Goal: Information Seeking & Learning: Find specific fact

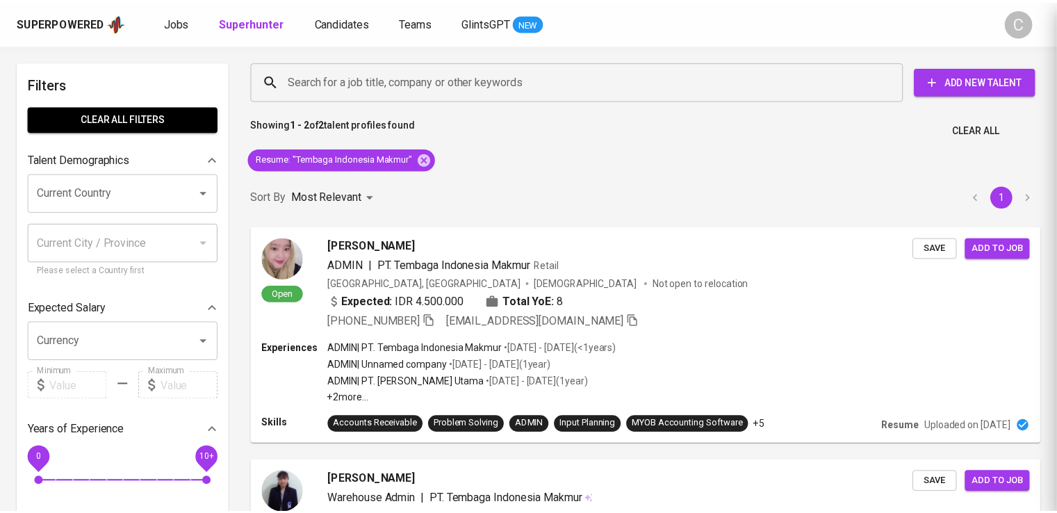
scroll to position [3, 0]
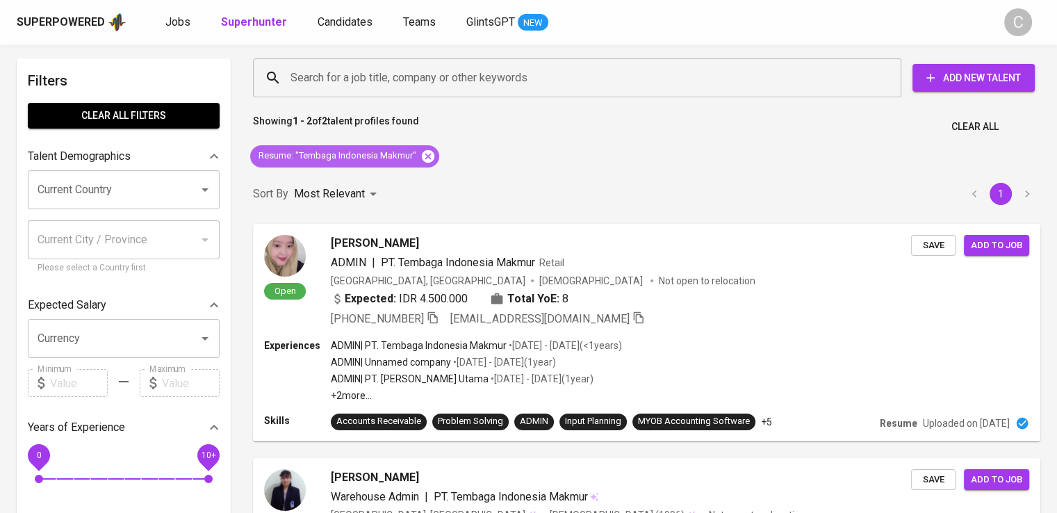
click at [429, 159] on icon at bounding box center [428, 155] width 13 height 13
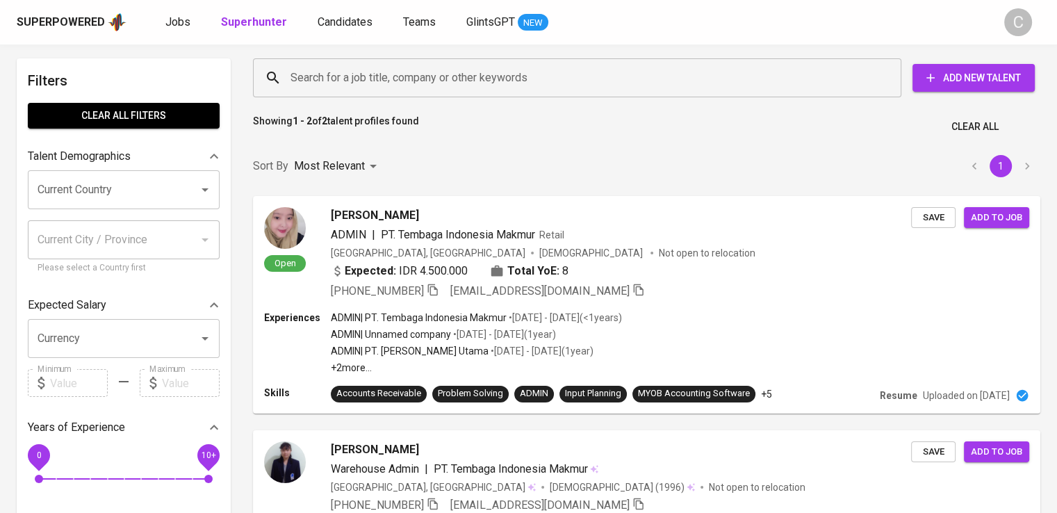
click at [420, 81] on input "Search for a job title, company or other keywords" at bounding box center [580, 78] width 587 height 26
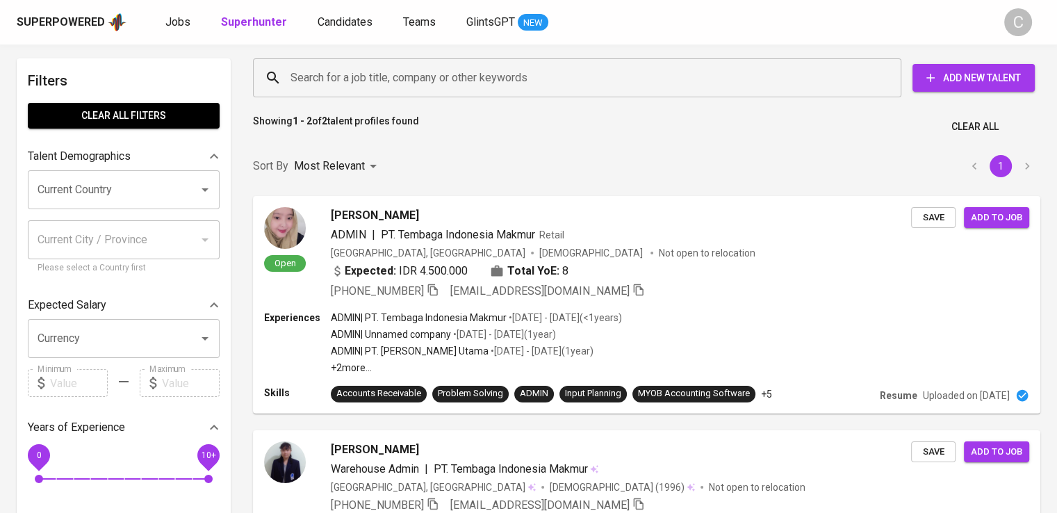
click at [420, 81] on input "Search for a job title, company or other keywords" at bounding box center [580, 78] width 587 height 26
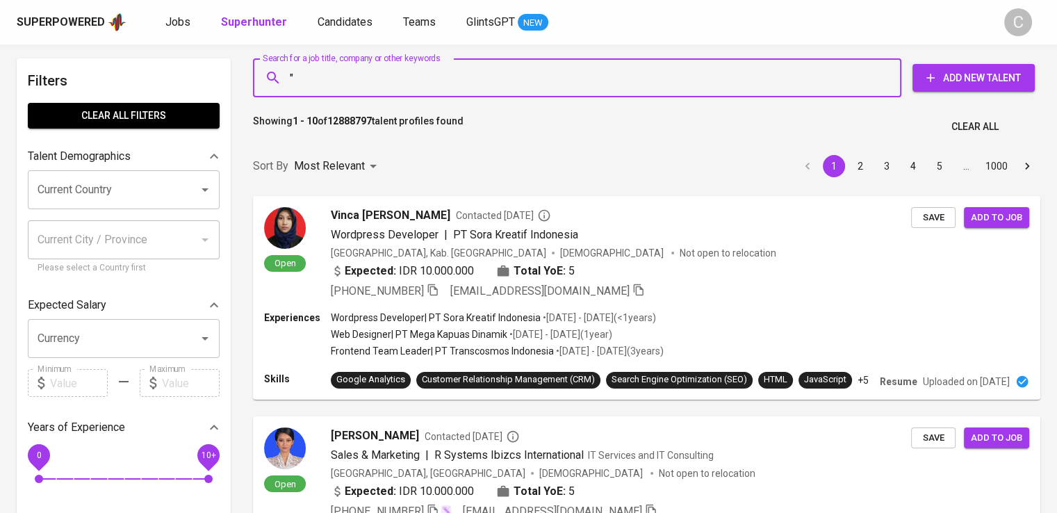
paste input "Maxfos Prima"
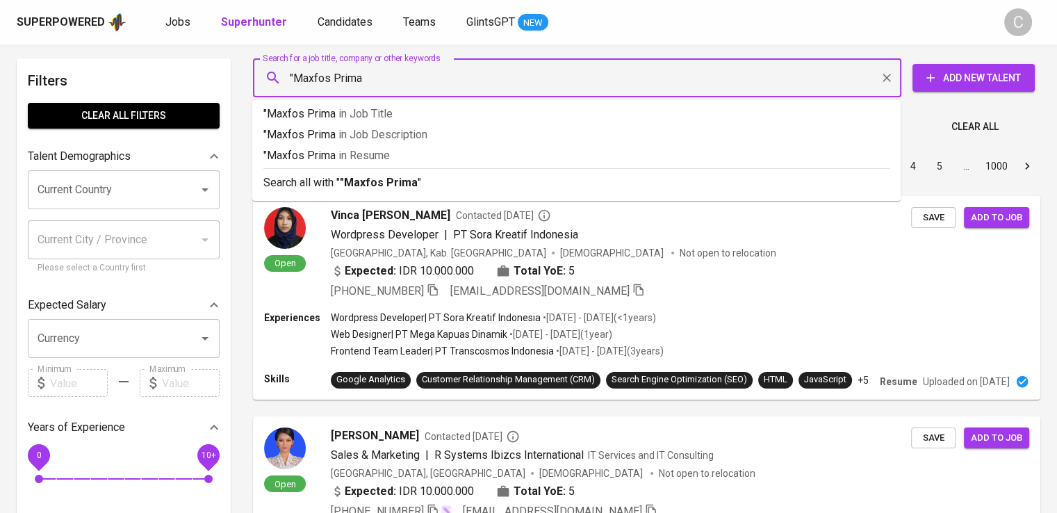
type input ""Maxfos Prima""
click at [439, 152] on p ""Maxfos Prima" in [GEOGRAPHIC_DATA]" at bounding box center [576, 155] width 626 height 17
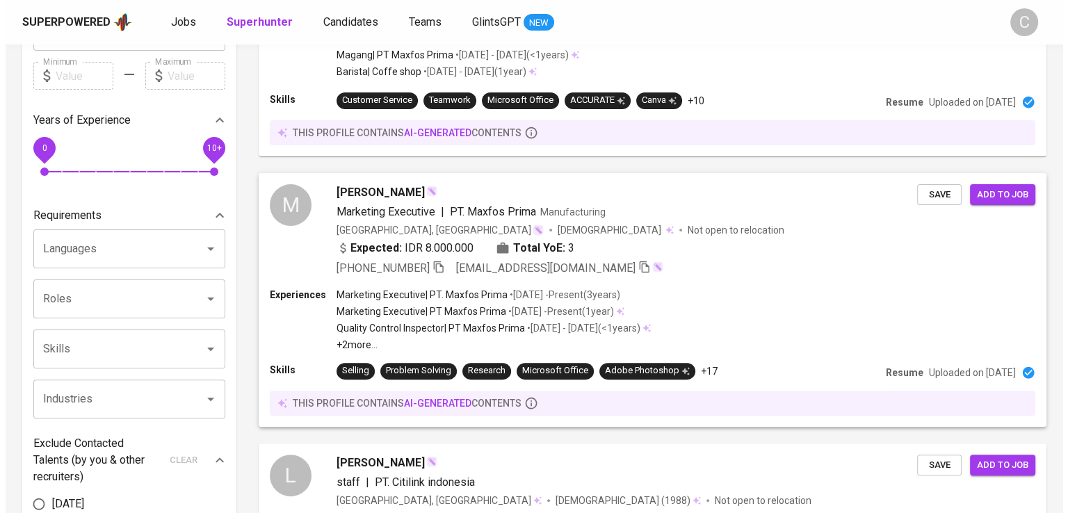
scroll to position [328, 0]
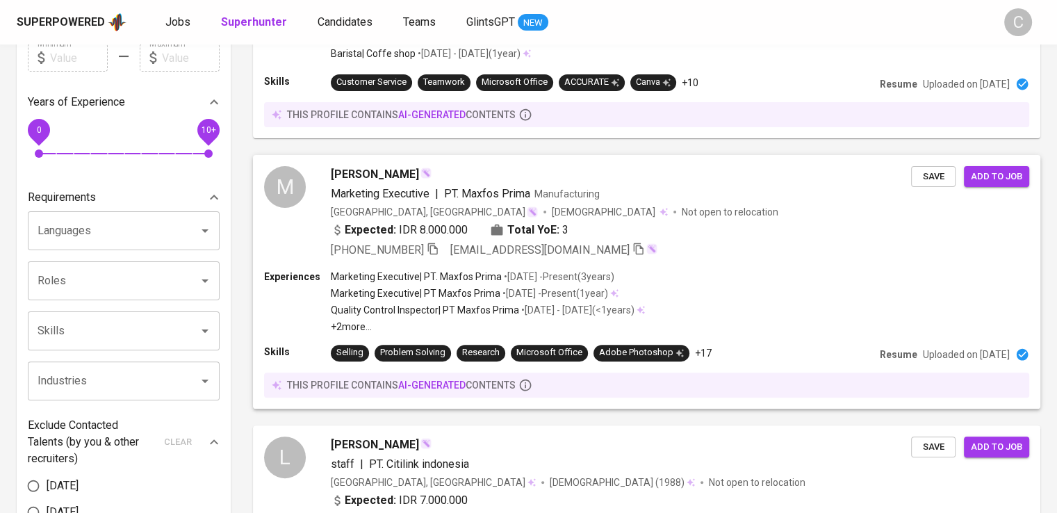
click at [444, 199] on span "PT. Maxfos Prima" at bounding box center [487, 194] width 86 height 17
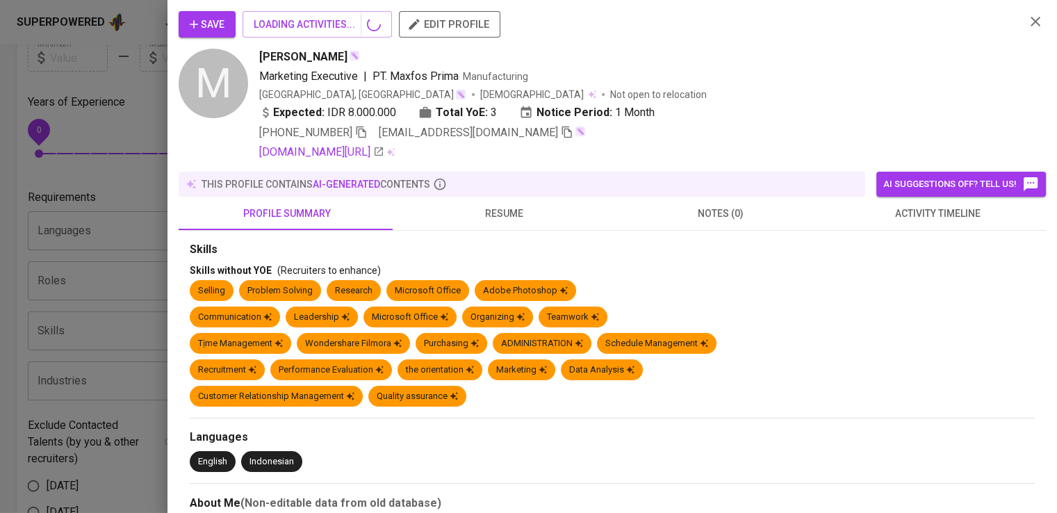
click at [694, 296] on div "Selling Problem Solving Research Microsoft Office Adobe Photoshop" at bounding box center [612, 293] width 845 height 26
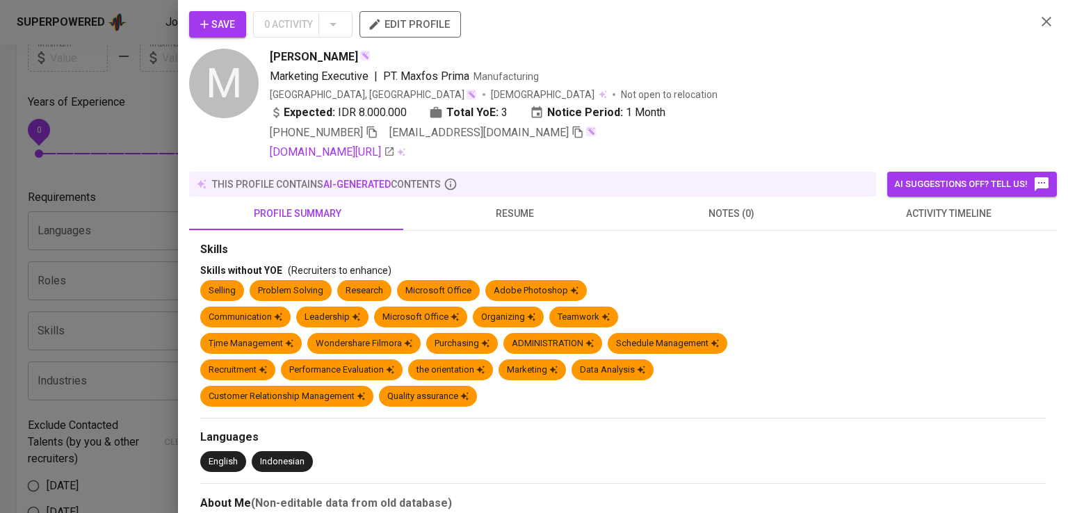
click at [466, 78] on span "PT. Maxfos Prima" at bounding box center [426, 76] width 86 height 13
copy span "Maxfos Prima"
drag, startPoint x: 471, startPoint y: 76, endPoint x: 404, endPoint y: 79, distance: 67.5
click at [404, 79] on span "Marketing Executive | PT. Maxfos Prima Manufacturing" at bounding box center [404, 76] width 269 height 17
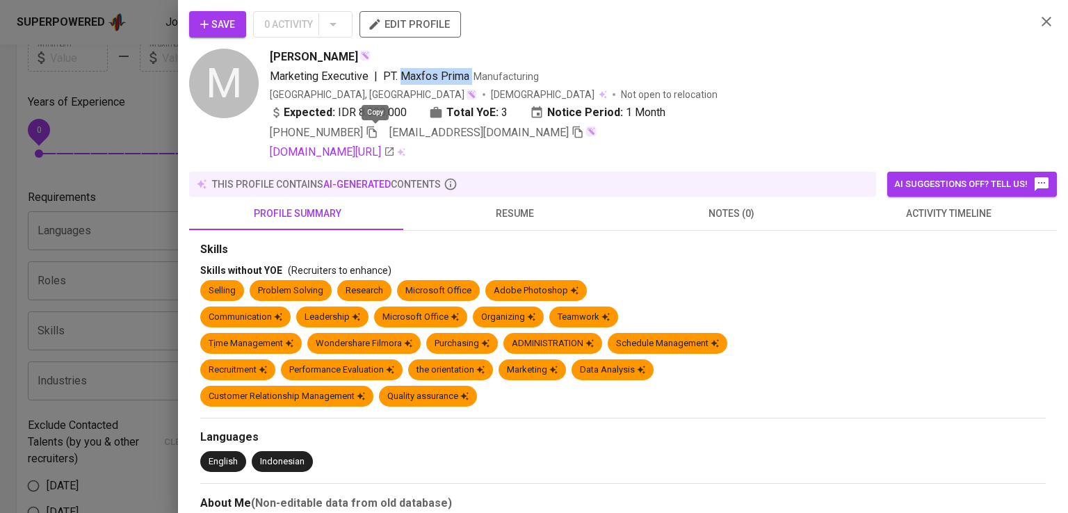
click at [373, 136] on icon "button" at bounding box center [372, 133] width 10 height 12
click at [729, 146] on div "[DOMAIN_NAME][URL]" at bounding box center [647, 152] width 755 height 17
click at [880, 44] on div "Save 0 Activity edit profile" at bounding box center [607, 30] width 836 height 38
